Goal: Complete application form

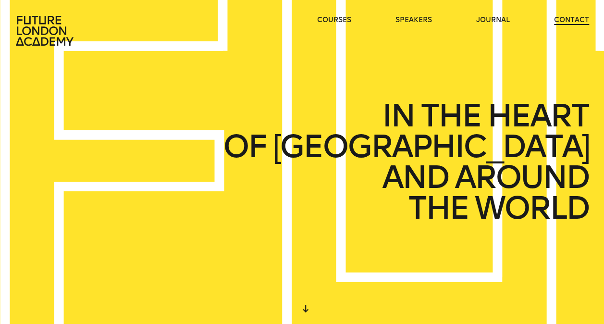
click at [570, 18] on link "contact" at bounding box center [571, 20] width 35 height 10
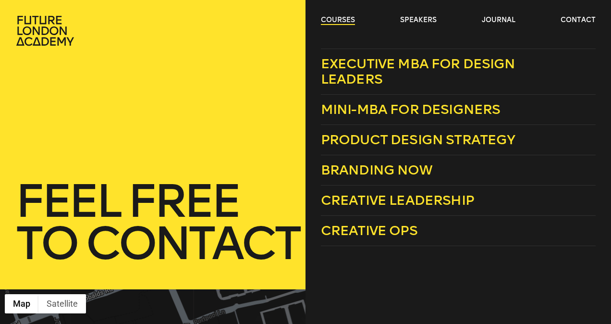
click at [325, 20] on link "courses" at bounding box center [338, 20] width 34 height 10
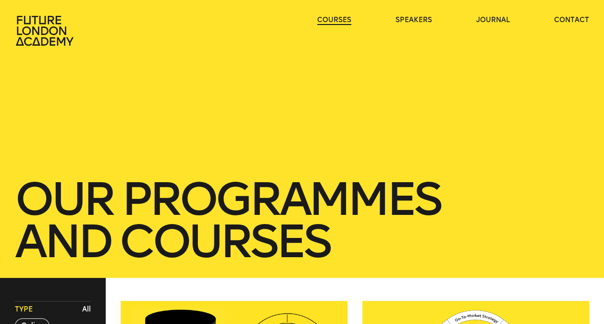
click at [330, 19] on link "courses" at bounding box center [334, 20] width 34 height 10
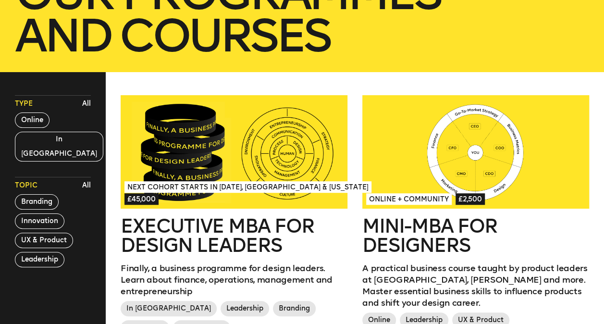
scroll to position [276, 0]
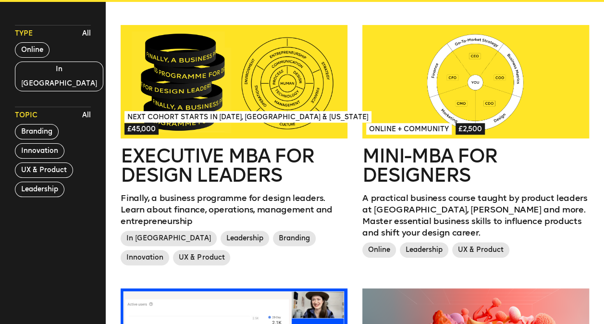
click at [248, 100] on div at bounding box center [234, 81] width 226 height 113
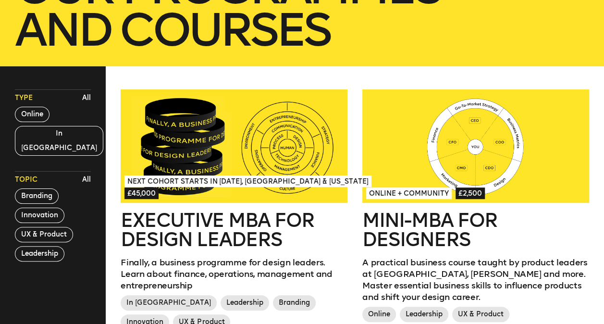
scroll to position [0, 0]
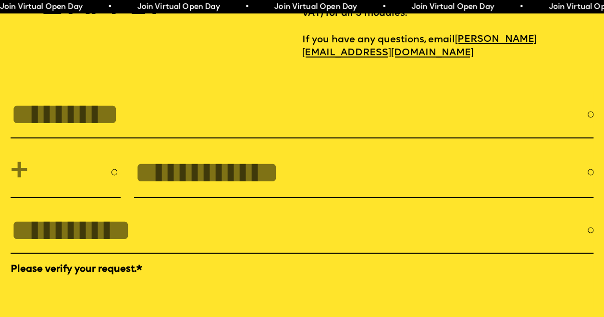
scroll to position [2726, 0]
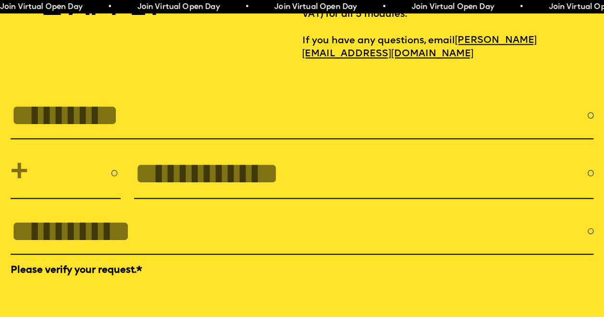
click at [158, 132] on input "FULL NAME" at bounding box center [299, 115] width 577 height 34
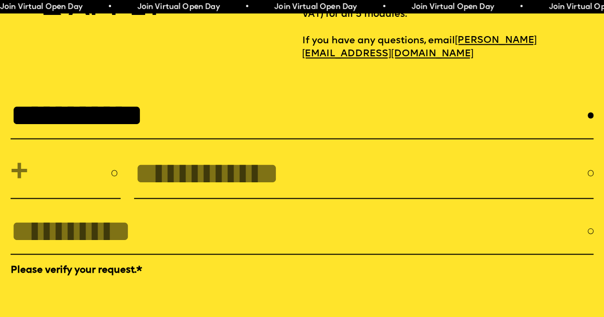
type input "**********"
click at [232, 190] on input "tel" at bounding box center [360, 174] width 453 height 34
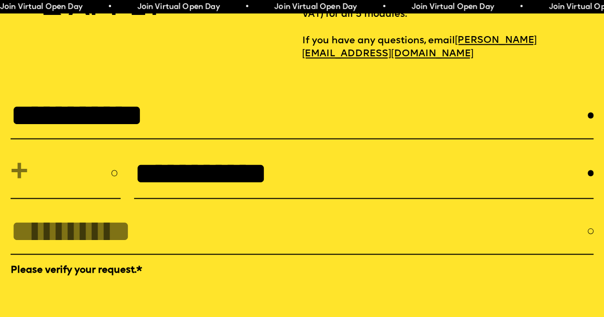
type input "**********"
click at [62, 192] on select "**********" at bounding box center [66, 173] width 110 height 38
select select "***"
click at [11, 192] on select "**********" at bounding box center [66, 173] width 110 height 38
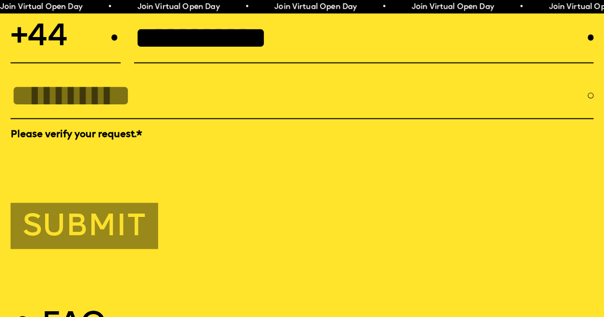
click at [191, 112] on input "EMAIL *" at bounding box center [299, 96] width 577 height 34
type input "**********"
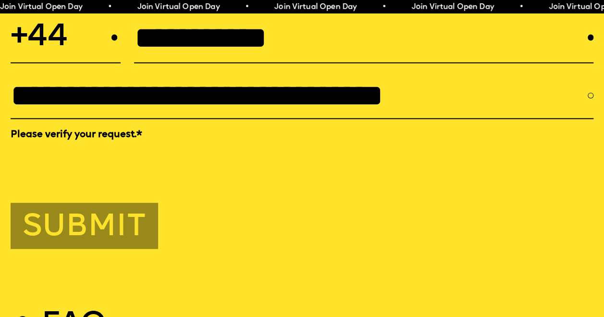
click at [182, 112] on input "**********" at bounding box center [299, 96] width 577 height 34
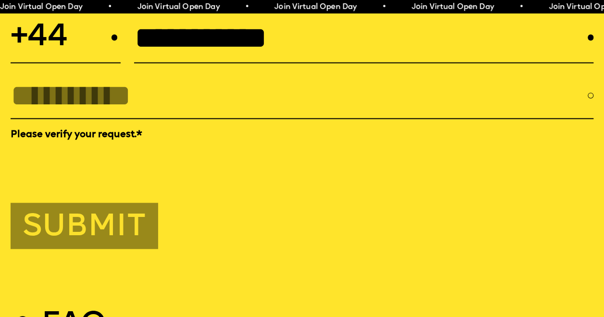
click at [182, 112] on input "EMAIL *" at bounding box center [299, 96] width 577 height 34
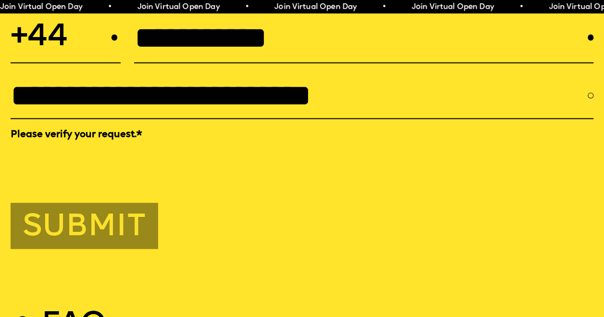
type input "**********"
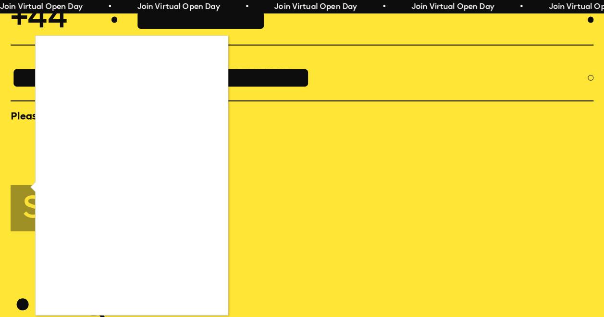
scroll to position [2878, 2]
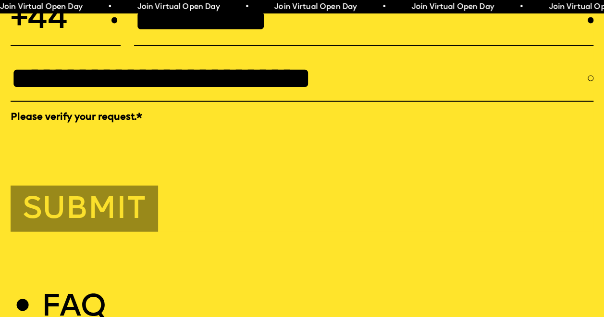
click at [95, 232] on button "Submit" at bounding box center [84, 208] width 147 height 46
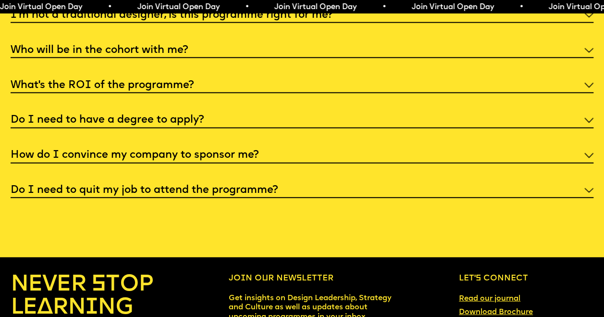
scroll to position [3029, 0]
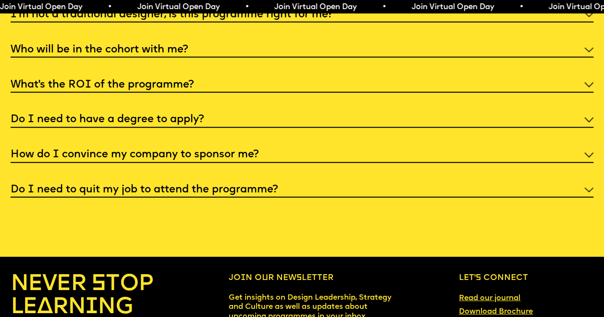
click at [217, 20] on h5 "I'm not a traditional designer, is this programme right for me?" at bounding box center [172, 15] width 322 height 10
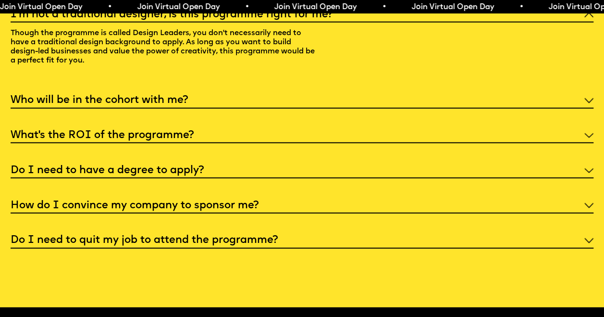
click at [182, 140] on h5 "What’s the ROI of the programme?" at bounding box center [102, 136] width 183 height 10
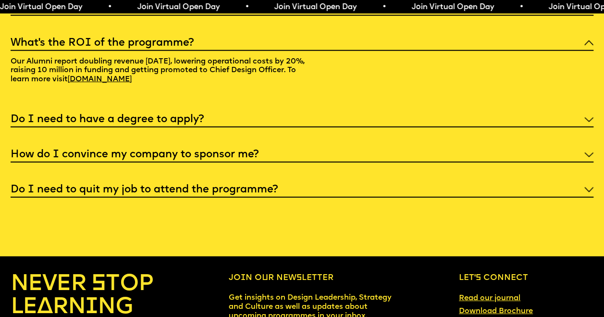
scroll to position [3071, 0]
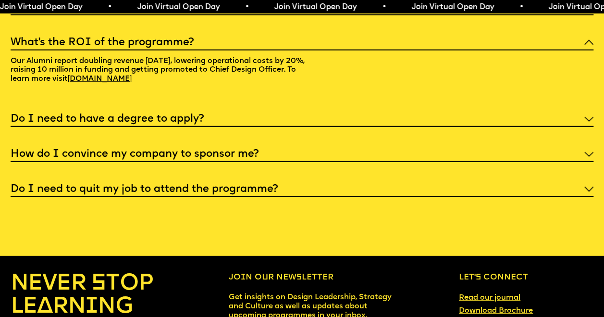
click at [192, 159] on h5 "How do I convince my company to sponsor me?" at bounding box center [135, 154] width 248 height 10
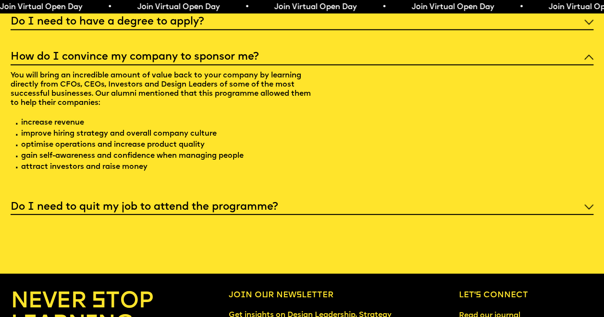
scroll to position [3127, 0]
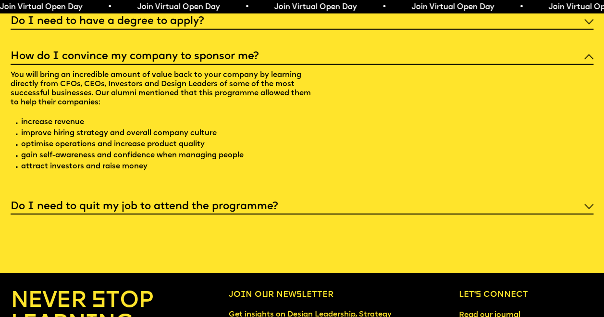
click at [255, 211] on h5 "Do I need to quit my job to attend the programme?" at bounding box center [144, 207] width 267 height 10
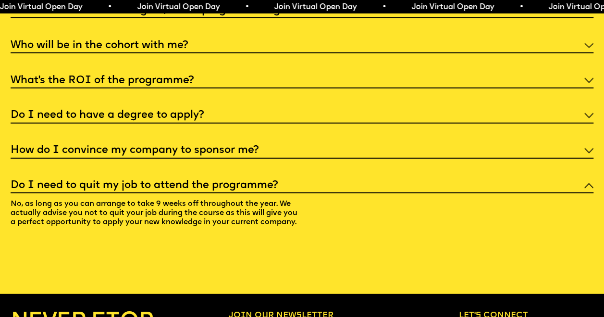
scroll to position [3032, 0]
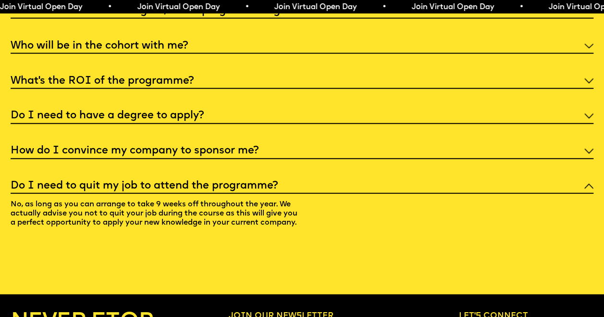
click at [204, 121] on h5 "Do I need to have a degree to apply?" at bounding box center [107, 116] width 193 height 10
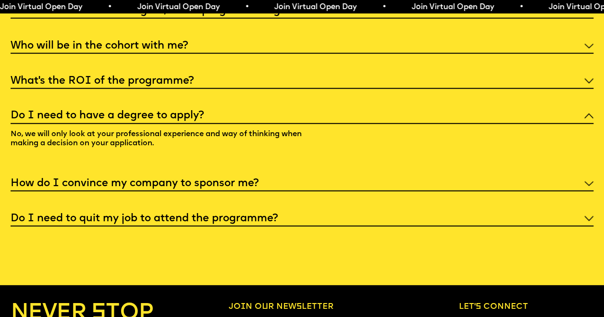
click at [215, 54] on div "Who will be in the cohort with me?" at bounding box center [302, 45] width 583 height 17
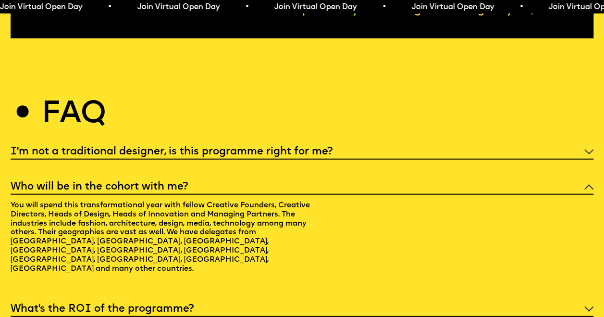
scroll to position [2907, 0]
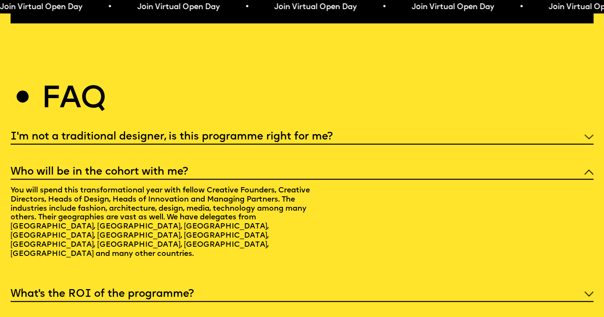
click at [331, 180] on div "Who will be in the cohort with me?" at bounding box center [302, 171] width 583 height 17
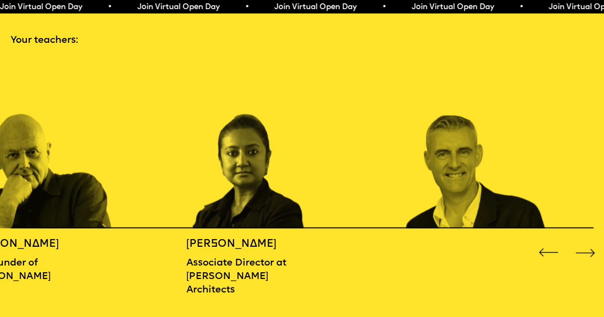
scroll to position [893, 2]
click at [581, 254] on div "Next slide" at bounding box center [585, 252] width 24 height 24
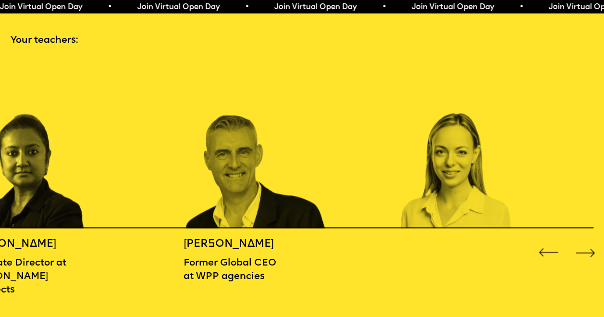
click at [583, 252] on div "Next slide" at bounding box center [585, 252] width 24 height 24
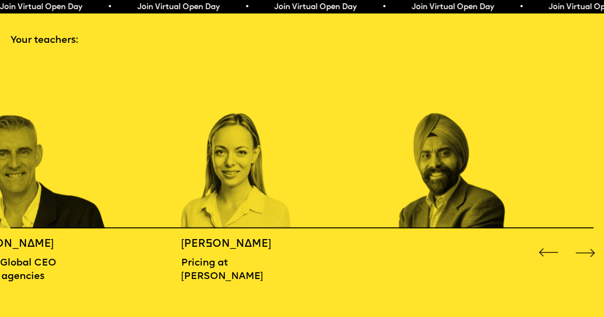
click at [583, 252] on div "Next slide" at bounding box center [585, 252] width 24 height 24
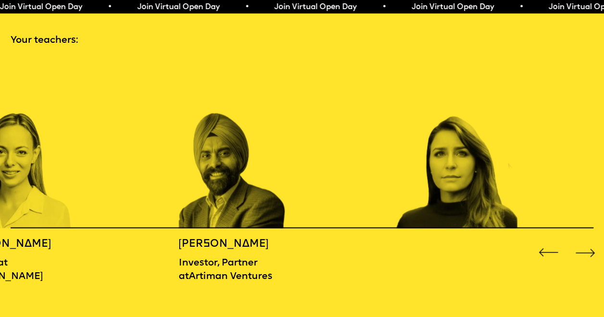
click at [583, 252] on div "Next slide" at bounding box center [585, 252] width 24 height 24
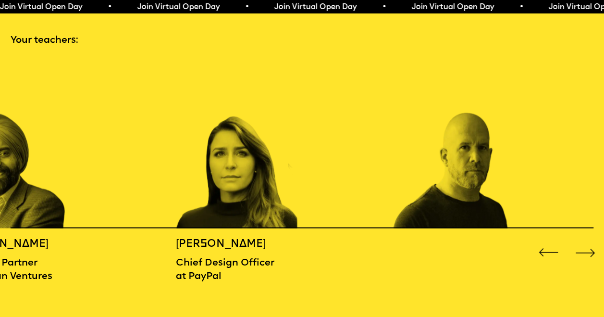
click at [583, 252] on div "Next slide" at bounding box center [585, 252] width 24 height 24
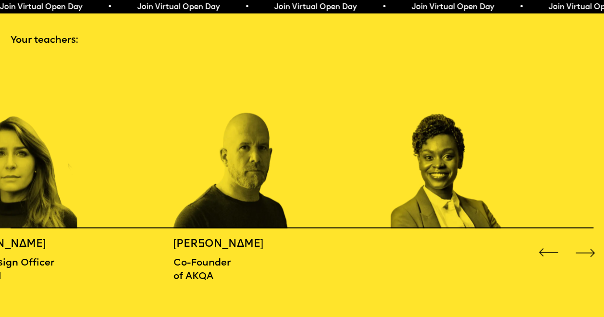
click at [583, 252] on div "Next slide" at bounding box center [585, 252] width 24 height 24
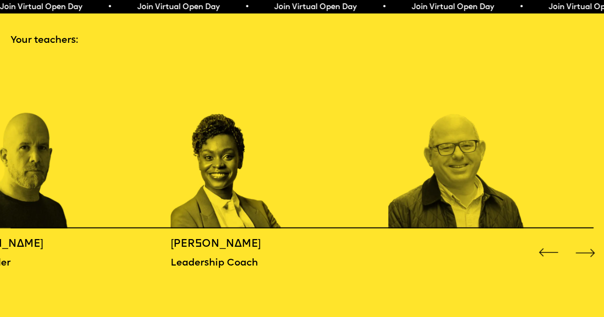
click at [583, 252] on div "Next slide" at bounding box center [585, 252] width 24 height 24
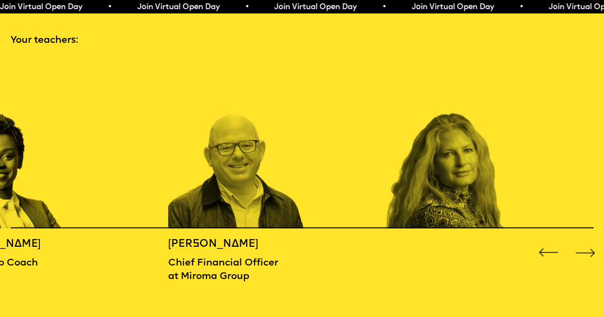
click at [583, 252] on div "Next slide" at bounding box center [585, 252] width 24 height 24
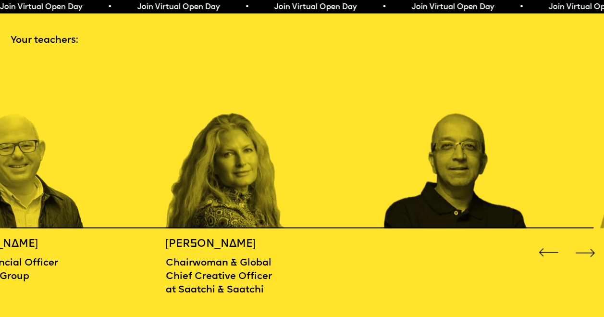
click at [583, 252] on div "Next slide" at bounding box center [585, 252] width 24 height 24
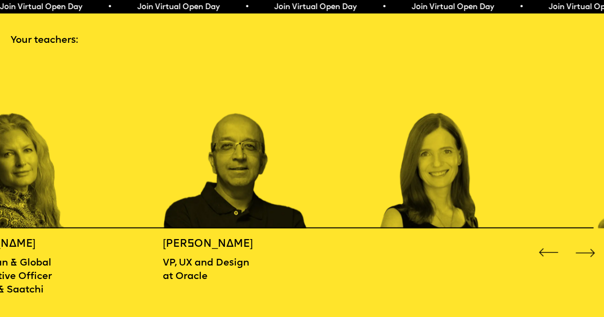
click at [583, 252] on div "Next slide" at bounding box center [585, 252] width 24 height 24
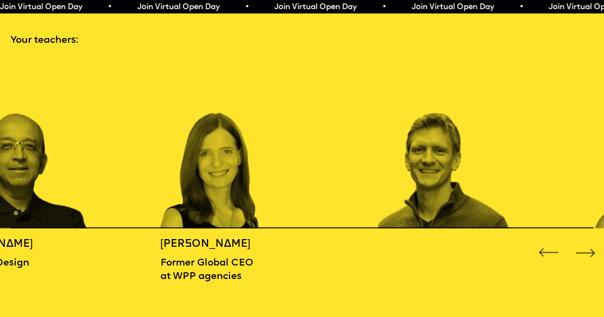
click at [583, 252] on div "Next slide" at bounding box center [585, 252] width 24 height 24
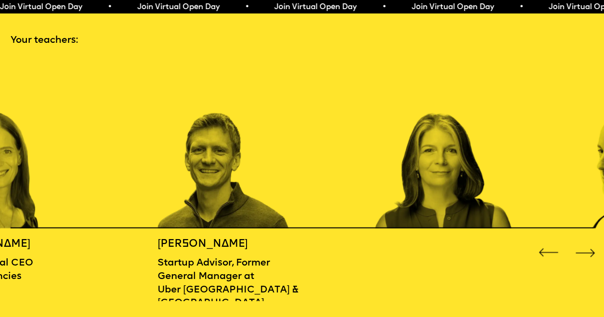
click at [583, 252] on div "Next slide" at bounding box center [585, 252] width 24 height 24
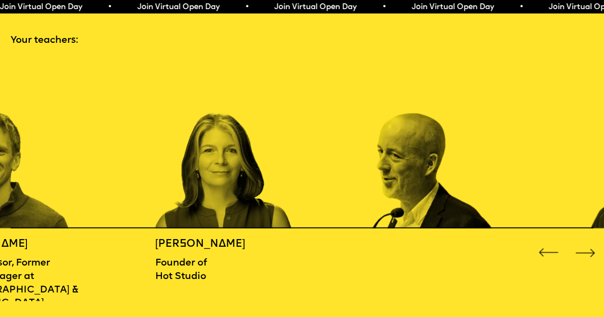
click at [583, 252] on div "Next slide" at bounding box center [585, 252] width 24 height 24
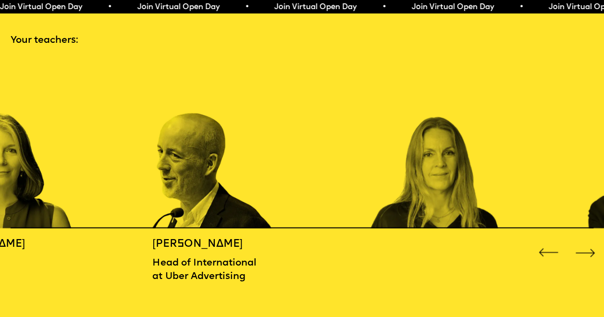
click at [583, 252] on div "Next slide" at bounding box center [585, 252] width 24 height 24
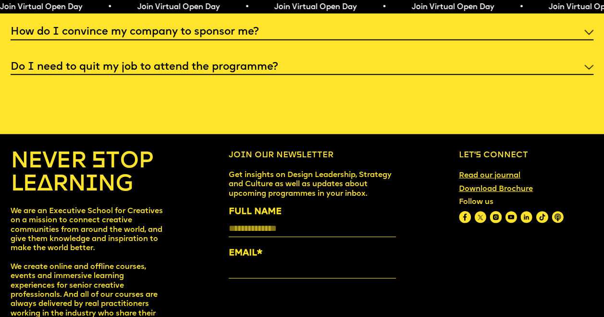
scroll to position [3148, 0]
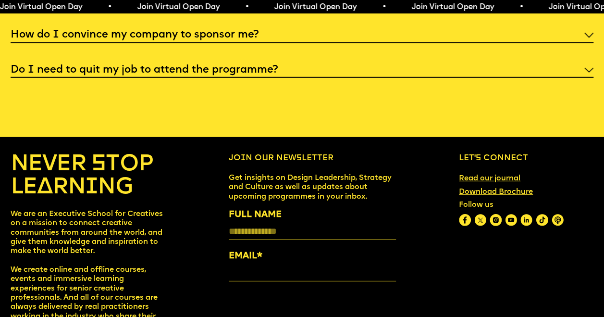
click at [494, 200] on link "Download Brochure" at bounding box center [495, 191] width 82 height 17
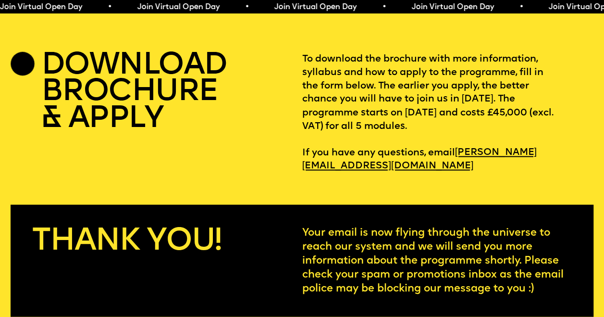
scroll to position [2609, 0]
